Goal: Participate in discussion: Engage in conversation with other users on a specific topic

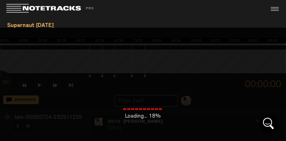
click at [17, 6] on img at bounding box center [53, 8] width 95 height 9
click at [275, 8] on div at bounding box center [274, 9] width 12 height 12
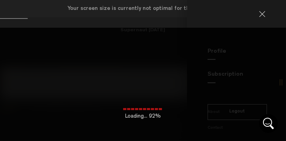
click at [259, 14] on link at bounding box center [265, 14] width 13 height 6
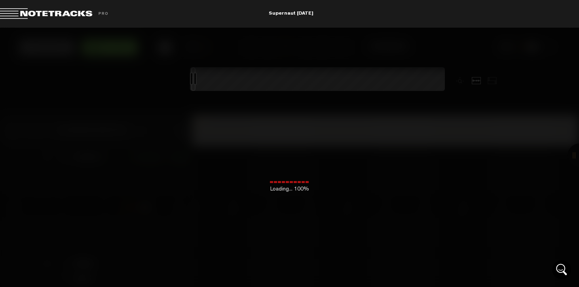
click at [11, 13] on span at bounding box center [55, 13] width 111 height 11
click at [112, 18] on div "Exit Project" at bounding box center [97, 13] width 194 height 11
click at [285, 17] on md-toolbar "Exit Project Supernaut 7/24/25" at bounding box center [289, 14] width 579 height 28
click at [285, 13] on md-toolbar "Exit Project Supernaut 7/24/25" at bounding box center [289, 14] width 579 height 28
drag, startPoint x: 364, startPoint y: 34, endPoint x: 307, endPoint y: 28, distance: 57.7
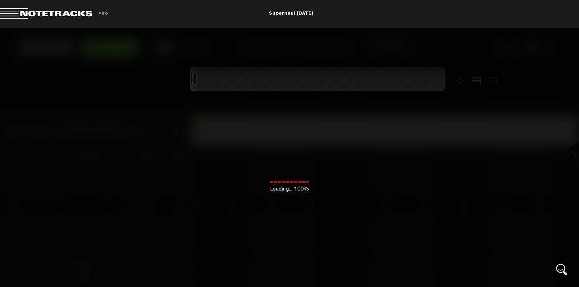
click at [285, 36] on div "Loading... 100%" at bounding box center [289, 171] width 579 height 287
click at [15, 15] on span at bounding box center [55, 13] width 111 height 11
drag, startPoint x: 20, startPoint y: 12, endPoint x: 248, endPoint y: 69, distance: 235.4
click at [21, 12] on span at bounding box center [55, 13] width 111 height 11
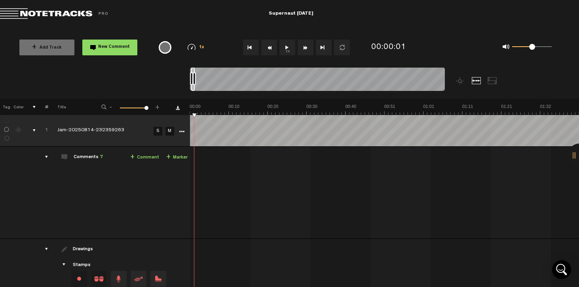
click at [342, 24] on md-toolbar "Exit Project Supernaut [DATE]" at bounding box center [289, 14] width 579 height 28
click at [531, 45] on span at bounding box center [532, 47] width 6 height 6
drag, startPoint x: 530, startPoint y: 48, endPoint x: 534, endPoint y: 50, distance: 5.0
click at [534, 50] on span at bounding box center [534, 47] width 6 height 6
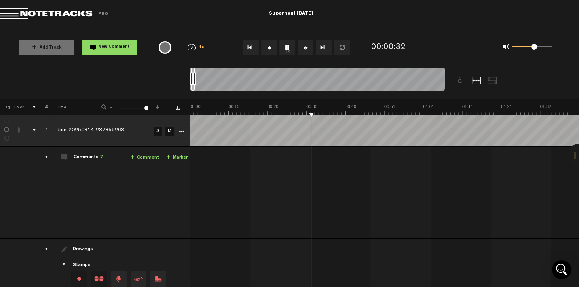
click at [532, 48] on span at bounding box center [532, 47] width 6 height 6
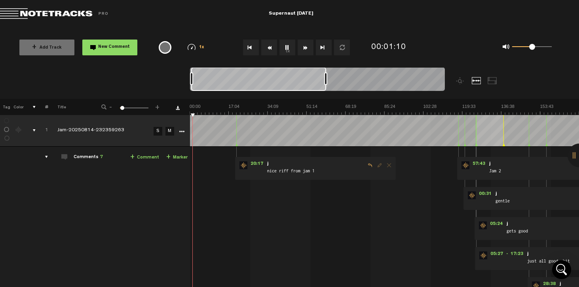
drag, startPoint x: 194, startPoint y: 75, endPoint x: 326, endPoint y: 81, distance: 131.9
click at [326, 81] on div at bounding box center [325, 78] width 3 height 13
click at [327, 81] on div at bounding box center [325, 78] width 3 height 13
click at [257, 164] on span "20:17" at bounding box center [256, 166] width 19 height 8
drag, startPoint x: 539, startPoint y: 45, endPoint x: 545, endPoint y: 44, distance: 5.6
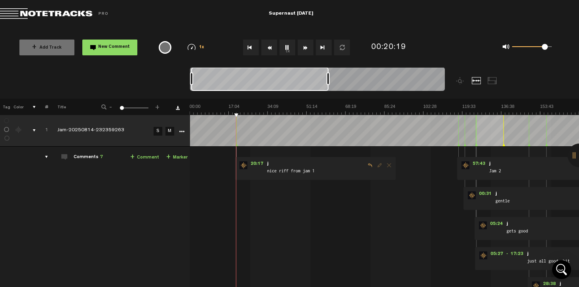
click at [545, 44] on span at bounding box center [545, 47] width 6 height 6
drag, startPoint x: 545, startPoint y: 48, endPoint x: 561, endPoint y: 48, distance: 15.9
click at [561, 48] on div "0 1 1" at bounding box center [502, 47] width 130 height 23
click at [443, 41] on div "0 1 1" at bounding box center [502, 47] width 130 height 23
drag, startPoint x: 329, startPoint y: 80, endPoint x: 389, endPoint y: 82, distance: 60.2
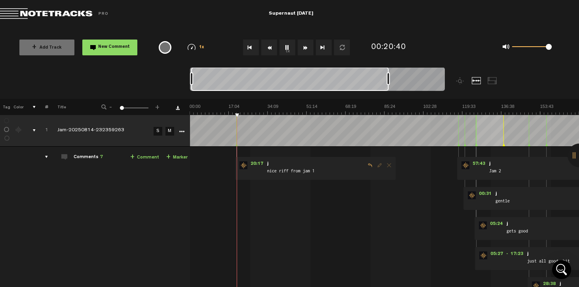
click at [389, 82] on div at bounding box center [388, 78] width 3 height 13
drag, startPoint x: 389, startPoint y: 82, endPoint x: 397, endPoint y: 82, distance: 7.9
click at [396, 82] on div at bounding box center [394, 78] width 3 height 13
click at [257, 163] on span "20:17" at bounding box center [256, 166] width 19 height 8
drag, startPoint x: 548, startPoint y: 46, endPoint x: 542, endPoint y: 49, distance: 6.7
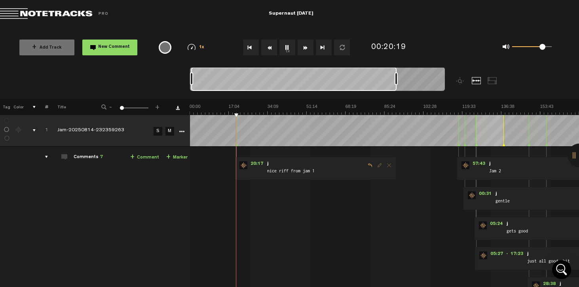
click at [542, 49] on span at bounding box center [543, 47] width 6 height 6
click at [228, 105] on img at bounding box center [385, 109] width 390 height 11
click at [396, 80] on div at bounding box center [396, 78] width 3 height 13
click at [288, 48] on button "1x" at bounding box center [287, 48] width 16 height 16
drag, startPoint x: 398, startPoint y: 78, endPoint x: 416, endPoint y: 79, distance: 18.6
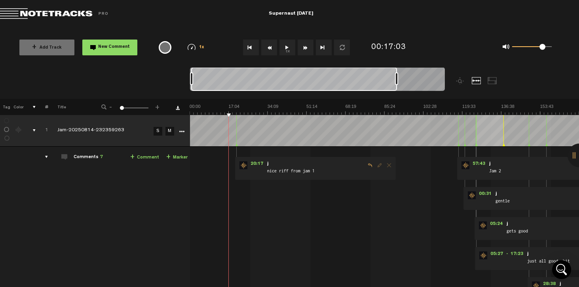
click at [398, 79] on div at bounding box center [396, 78] width 3 height 13
drag, startPoint x: 416, startPoint y: 79, endPoint x: 433, endPoint y: 79, distance: 16.2
click at [432, 79] on div at bounding box center [429, 78] width 3 height 13
drag, startPoint x: 433, startPoint y: 79, endPoint x: 454, endPoint y: 80, distance: 21.8
click at [454, 80] on div at bounding box center [349, 83] width 319 height 32
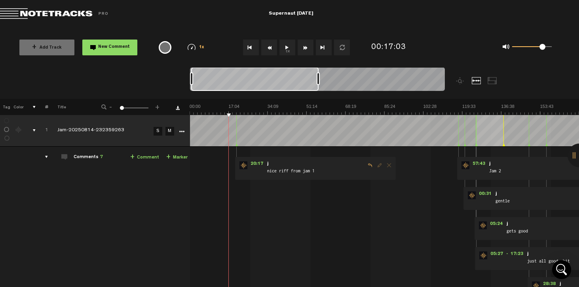
drag, startPoint x: 441, startPoint y: 79, endPoint x: 318, endPoint y: 78, distance: 123.1
click at [318, 78] on div at bounding box center [318, 78] width 3 height 13
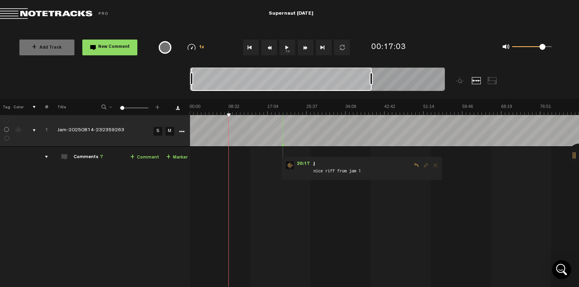
drag, startPoint x: 317, startPoint y: 78, endPoint x: 405, endPoint y: 79, distance: 87.9
click at [373, 79] on div at bounding box center [371, 78] width 3 height 13
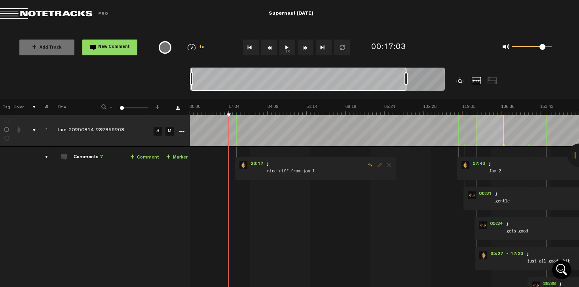
drag, startPoint x: 405, startPoint y: 79, endPoint x: 461, endPoint y: 78, distance: 55.8
click at [461, 78] on div at bounding box center [349, 83] width 319 height 32
click at [181, 181] on td "Comments 7 + Comment + Marker" at bounding box center [119, 253] width 142 height 213
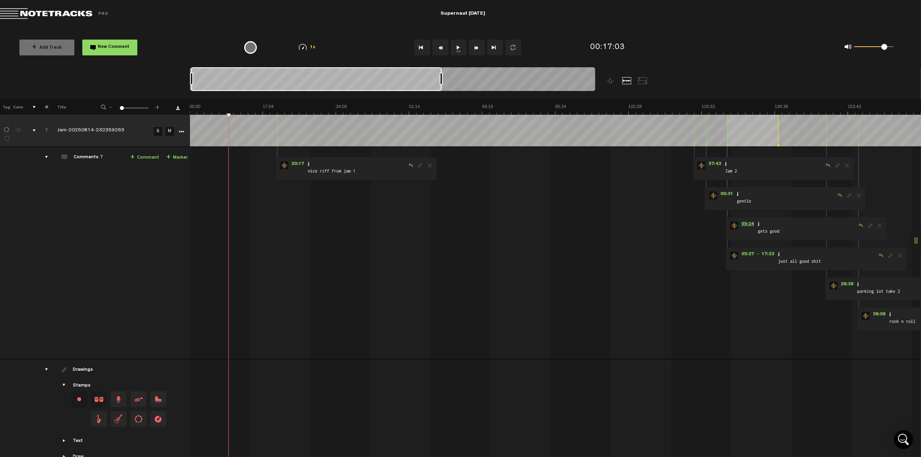
click at [579, 225] on span "05:24" at bounding box center [747, 226] width 19 height 8
drag, startPoint x: 883, startPoint y: 48, endPoint x: 892, endPoint y: 48, distance: 9.1
click at [579, 48] on span at bounding box center [891, 47] width 6 height 6
click at [579, 59] on div "+ Add Track New Comment 1x 0.25x 0.5x 0.75x 1x 1.25x 1.5x 1.75x 2x All emojis 😀…" at bounding box center [460, 48] width 921 height 40
click at [579, 108] on img at bounding box center [556, 109] width 732 height 11
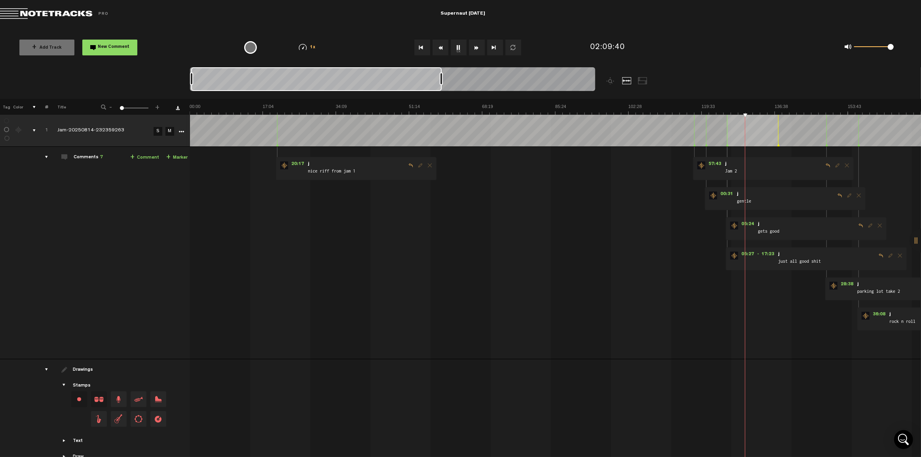
click at [579, 107] on img at bounding box center [556, 109] width 732 height 11
click at [145, 158] on link "+ Comment" at bounding box center [144, 157] width 29 height 9
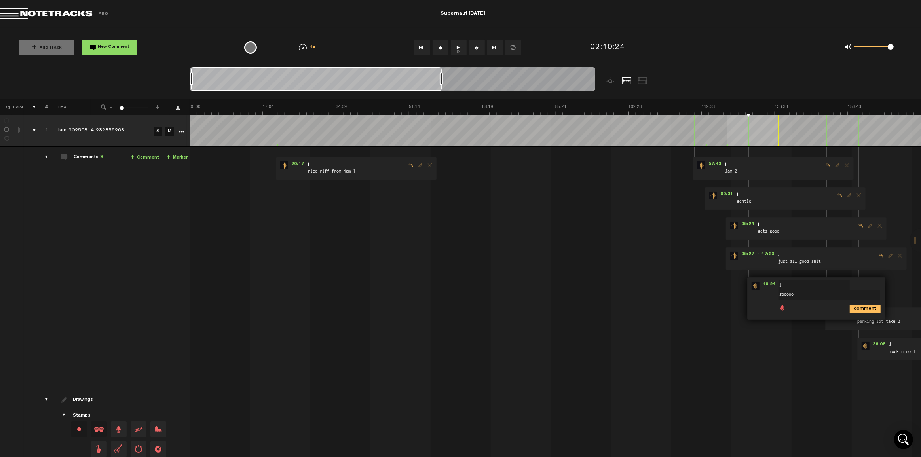
type textarea "goooood"
drag, startPoint x: 878, startPoint y: 46, endPoint x: 848, endPoint y: 49, distance: 29.8
click at [579, 49] on div "0 1 0" at bounding box center [869, 47] width 65 height 11
click at [579, 107] on img at bounding box center [556, 109] width 732 height 11
click at [460, 46] on button "1x" at bounding box center [459, 48] width 16 height 16
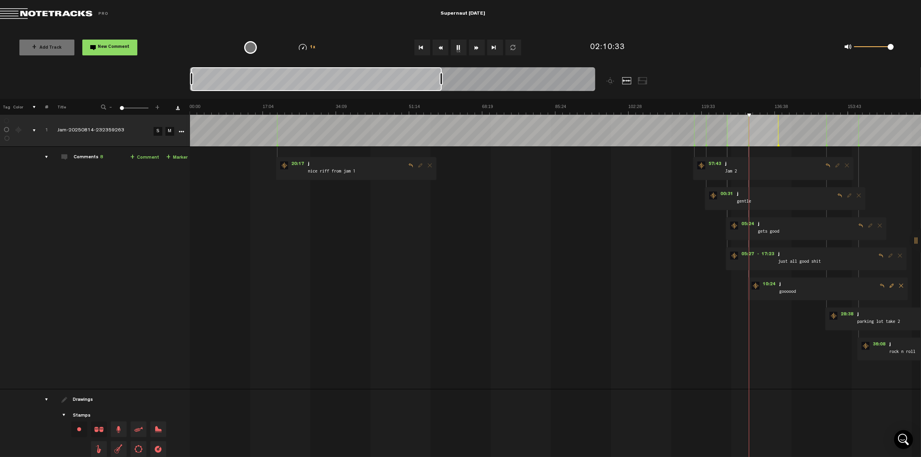
drag, startPoint x: 865, startPoint y: 47, endPoint x: 893, endPoint y: 47, distance: 28.5
click at [579, 47] on span at bounding box center [891, 47] width 6 height 6
click at [579, 224] on span "05:24" at bounding box center [747, 226] width 19 height 8
click at [297, 162] on span "20:17" at bounding box center [297, 166] width 19 height 8
drag, startPoint x: 555, startPoint y: 451, endPoint x: 582, endPoint y: 450, distance: 26.6
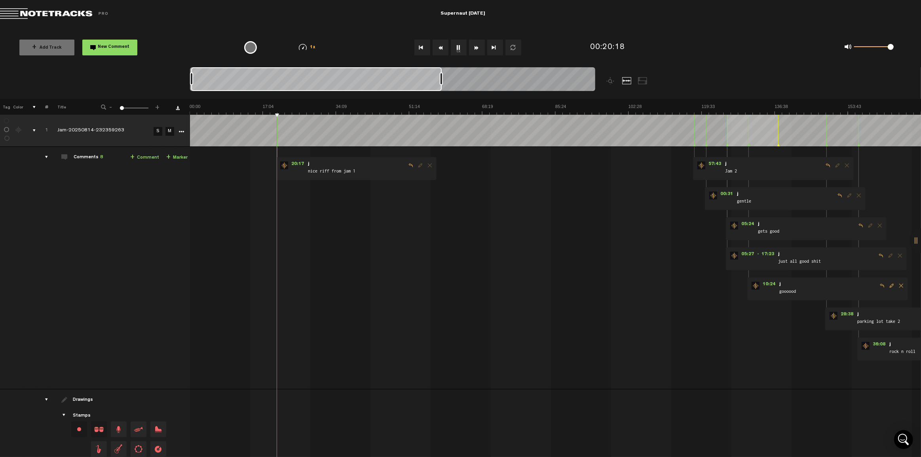
click at [579, 287] on div "+ New drawing Tag Color # Title - 1 100 1 + 1 Jam-20250814-232359263 S M Export…" at bounding box center [460, 292] width 921 height 387
click at [517, 287] on div at bounding box center [557, 444] width 732 height 30
click at [579, 287] on span "36:08" at bounding box center [878, 346] width 19 height 8
click at [462, 46] on button "1x" at bounding box center [459, 48] width 16 height 16
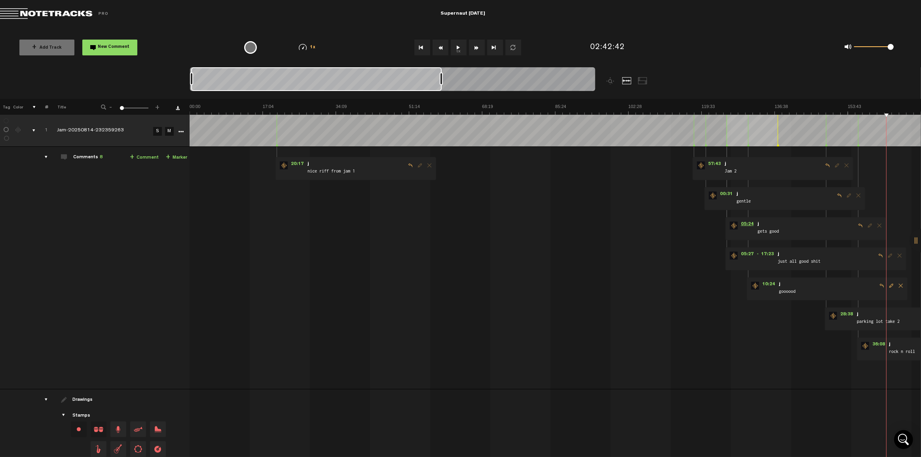
click at [579, 222] on span "05:24" at bounding box center [747, 226] width 19 height 8
click at [290, 162] on span "20:17" at bounding box center [297, 166] width 19 height 8
click at [579, 224] on span "05:24" at bounding box center [747, 226] width 19 height 8
click at [579, 223] on span "05:24" at bounding box center [747, 226] width 19 height 8
drag, startPoint x: 890, startPoint y: 48, endPoint x: 883, endPoint y: 48, distance: 7.1
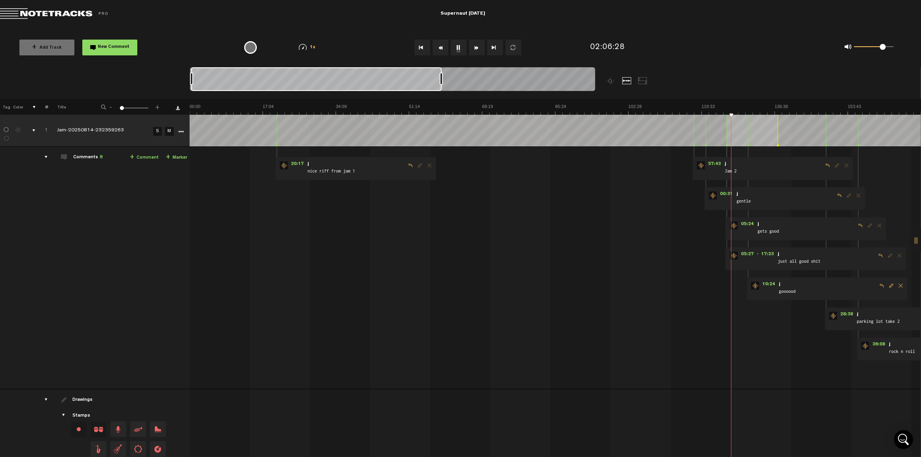
click at [579, 48] on span at bounding box center [883, 47] width 6 height 6
drag, startPoint x: 887, startPoint y: 47, endPoint x: 903, endPoint y: 49, distance: 16.0
click at [579, 49] on div "0 1 1" at bounding box center [802, 47] width 213 height 23
drag, startPoint x: 660, startPoint y: 177, endPoint x: 703, endPoint y: 46, distance: 137.7
click at [579, 46] on div "0 1 1" at bounding box center [802, 47] width 213 height 23
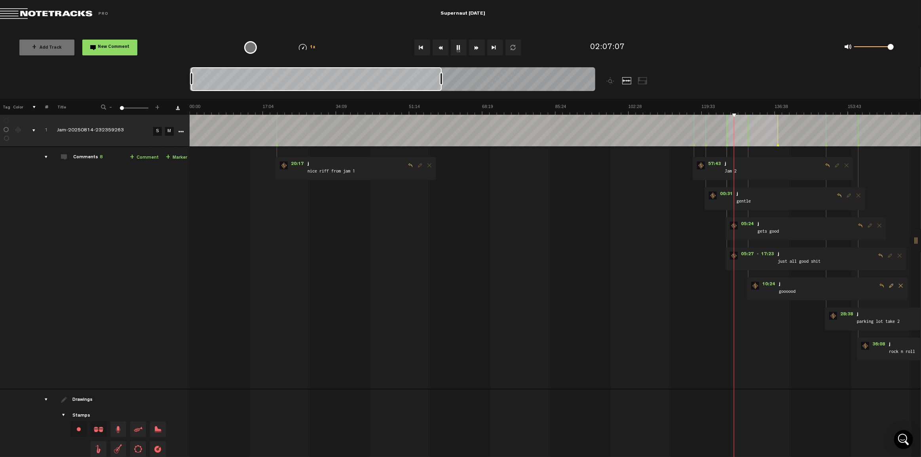
click at [579, 171] on span "Jam 2" at bounding box center [773, 172] width 99 height 9
click at [579, 165] on span "57:43" at bounding box center [714, 166] width 19 height 8
click at [579, 105] on img at bounding box center [556, 109] width 732 height 11
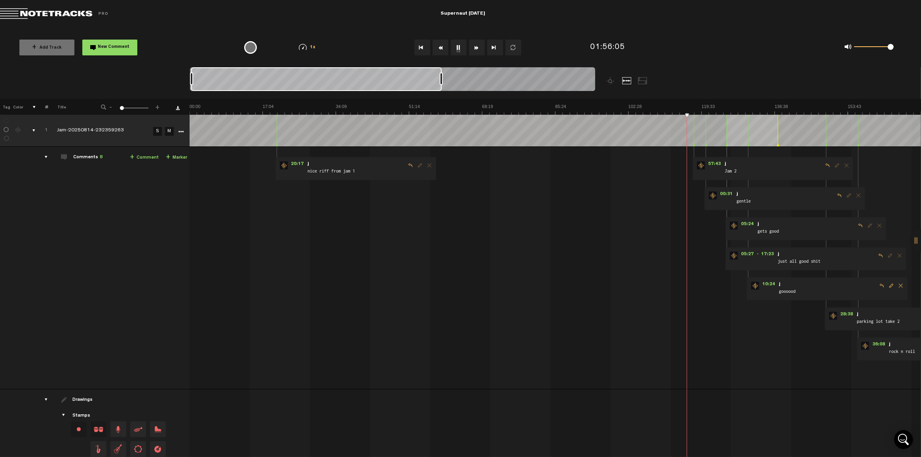
click at [579, 105] on img at bounding box center [556, 109] width 732 height 11
click at [579, 104] on img at bounding box center [556, 109] width 732 height 11
click at [579, 105] on img at bounding box center [556, 109] width 732 height 11
click at [579, 106] on img at bounding box center [556, 109] width 732 height 11
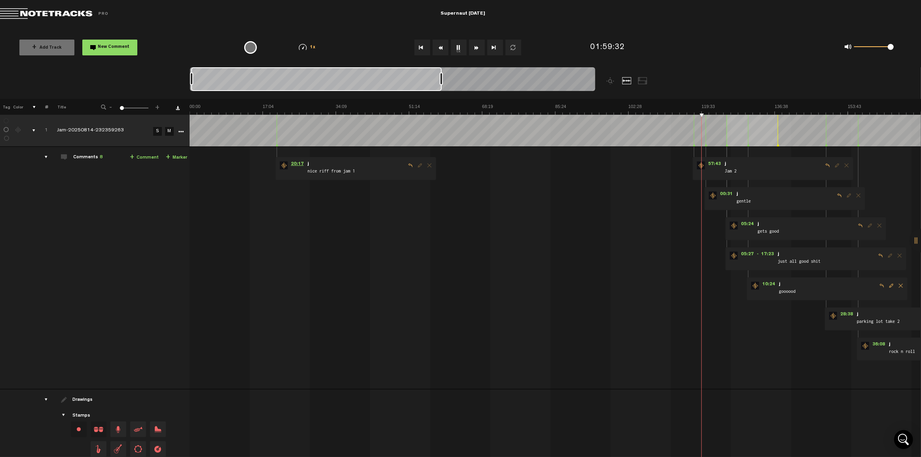
click at [288, 162] on span "20:17" at bounding box center [297, 166] width 19 height 8
click at [483, 79] on div at bounding box center [392, 80] width 405 height 27
click at [453, 48] on button "1x" at bounding box center [459, 48] width 16 height 16
click at [579, 287] on span "28:38" at bounding box center [846, 316] width 19 height 8
click at [460, 50] on button "1x" at bounding box center [459, 48] width 16 height 16
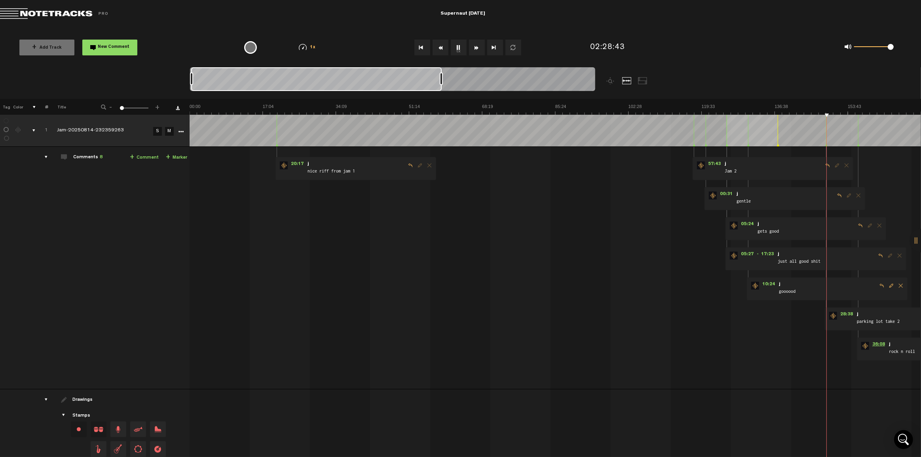
click at [579, 287] on span "36:08" at bounding box center [878, 346] width 19 height 8
click at [579, 224] on span "05:24" at bounding box center [747, 226] width 19 height 8
click at [579, 284] on span "10:24" at bounding box center [768, 286] width 19 height 8
click at [457, 48] on button "1x" at bounding box center [459, 48] width 16 height 16
click at [460, 48] on button "1x" at bounding box center [459, 48] width 16 height 16
